Goal: Task Accomplishment & Management: Manage account settings

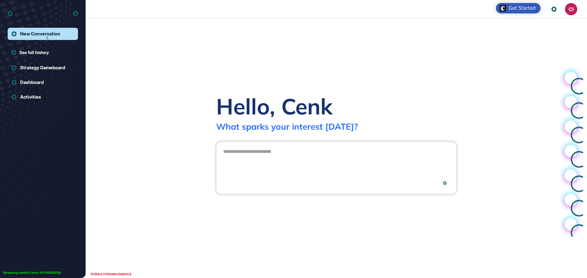
scroll to position [0, 0]
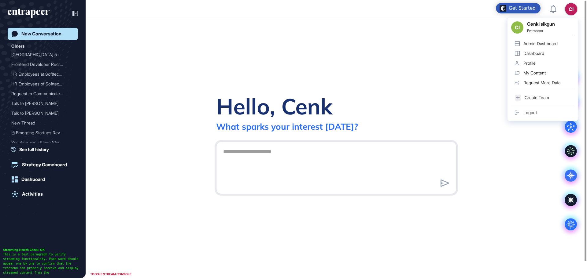
click at [538, 45] on div "Admin Dashboard" at bounding box center [540, 43] width 34 height 5
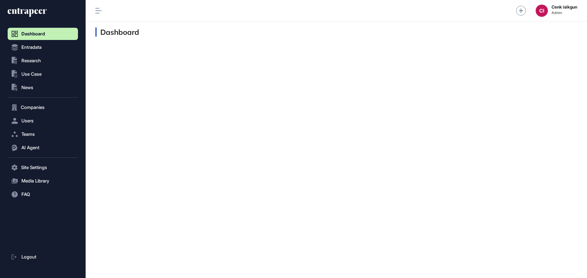
scroll to position [0, 0]
click at [40, 119] on button "Users" at bounding box center [43, 121] width 70 height 12
click at [34, 131] on span "User List" at bounding box center [28, 133] width 17 height 5
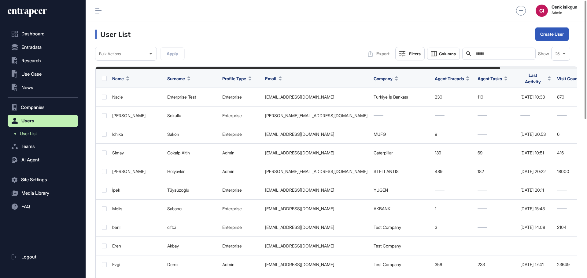
click at [489, 48] on div "Search" at bounding box center [498, 54] width 73 height 12
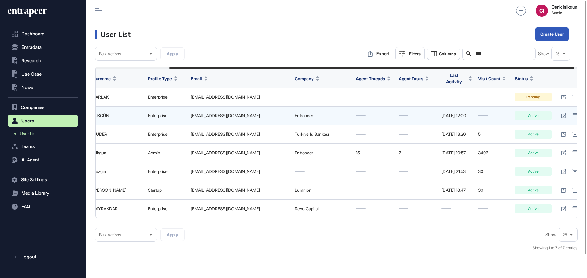
scroll to position [0, 91]
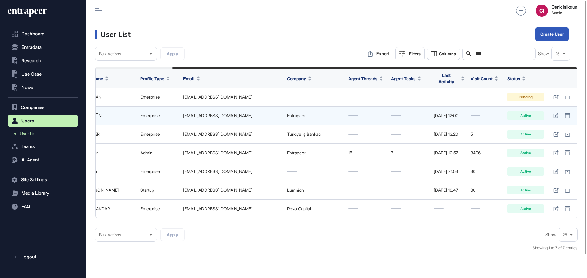
type input "****"
drag, startPoint x: 172, startPoint y: 114, endPoint x: 235, endPoint y: 114, distance: 62.6
click at [235, 114] on td "[EMAIL_ADDRESS][DOMAIN_NAME]" at bounding box center [232, 116] width 104 height 19
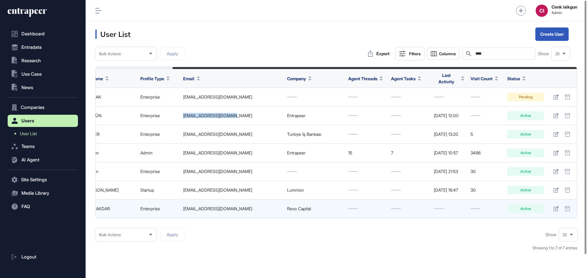
copy div "[EMAIL_ADDRESS][DOMAIN_NAME]"
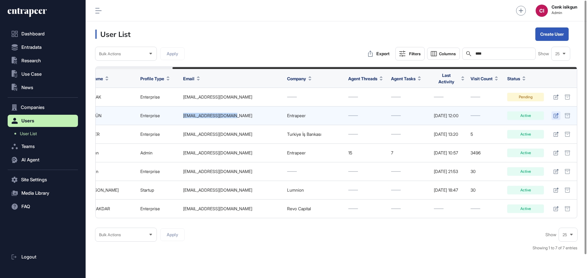
click at [556, 113] on icon at bounding box center [555, 115] width 5 height 5
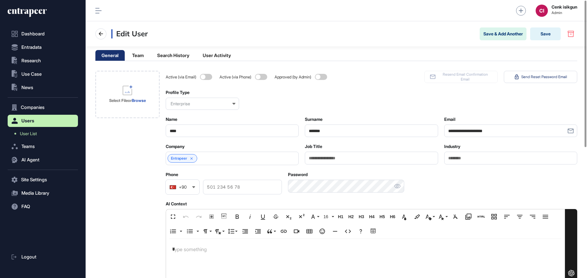
click at [229, 165] on div "Entrapeer" at bounding box center [232, 158] width 133 height 13
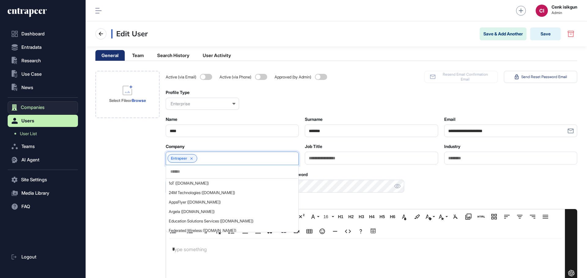
click at [26, 108] on span "Companies" at bounding box center [33, 107] width 24 height 5
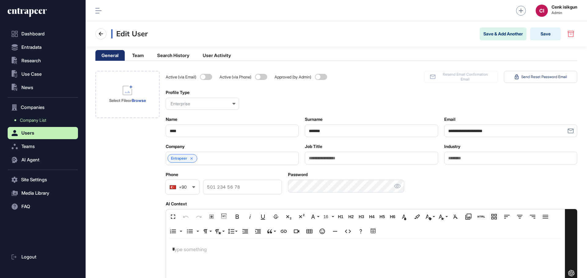
click at [31, 120] on span "Company List" at bounding box center [33, 120] width 26 height 5
click at [247, 154] on div "Entrapeer" at bounding box center [232, 158] width 133 height 13
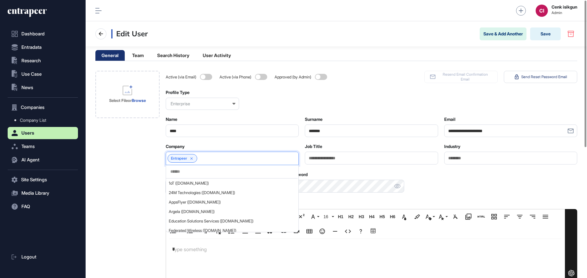
click at [236, 168] on div at bounding box center [232, 171] width 132 height 13
click at [236, 172] on input "text" at bounding box center [232, 171] width 124 height 5
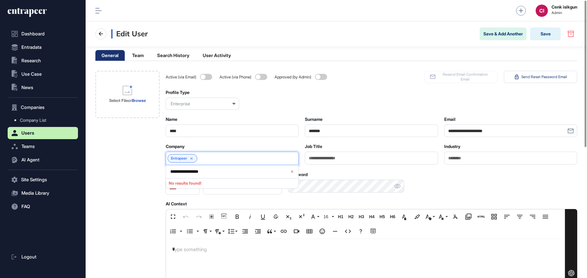
click at [236, 172] on input "**********" at bounding box center [227, 171] width 115 height 5
type input "*"
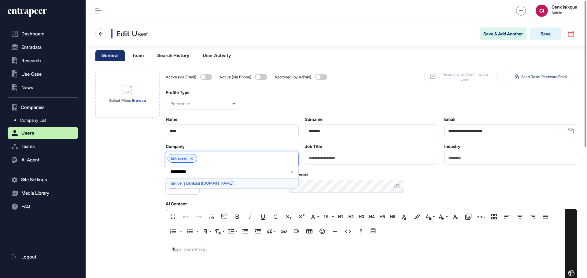
type input "**********"
click at [211, 181] on span "Turkiye İş Bankası ([DOMAIN_NAME])" at bounding box center [232, 183] width 126 height 5
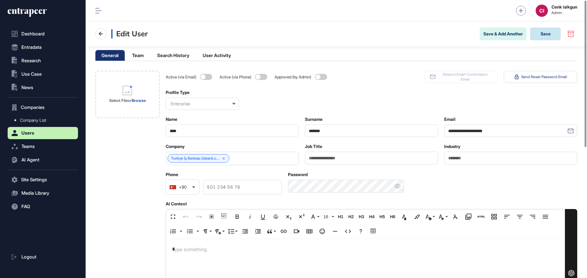
click at [543, 35] on button "Save" at bounding box center [545, 33] width 31 height 13
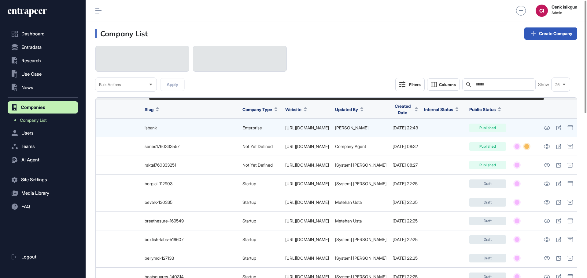
scroll to position [0, 106]
click at [556, 129] on icon at bounding box center [556, 128] width 5 height 5
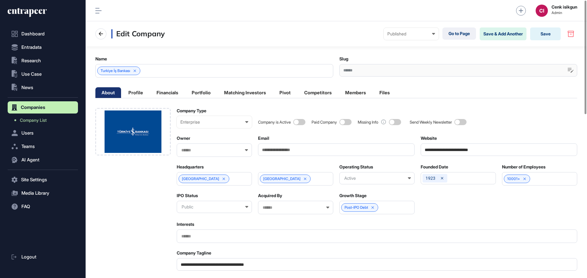
scroll to position [0, 3]
